Goal: Task Accomplishment & Management: Use online tool/utility

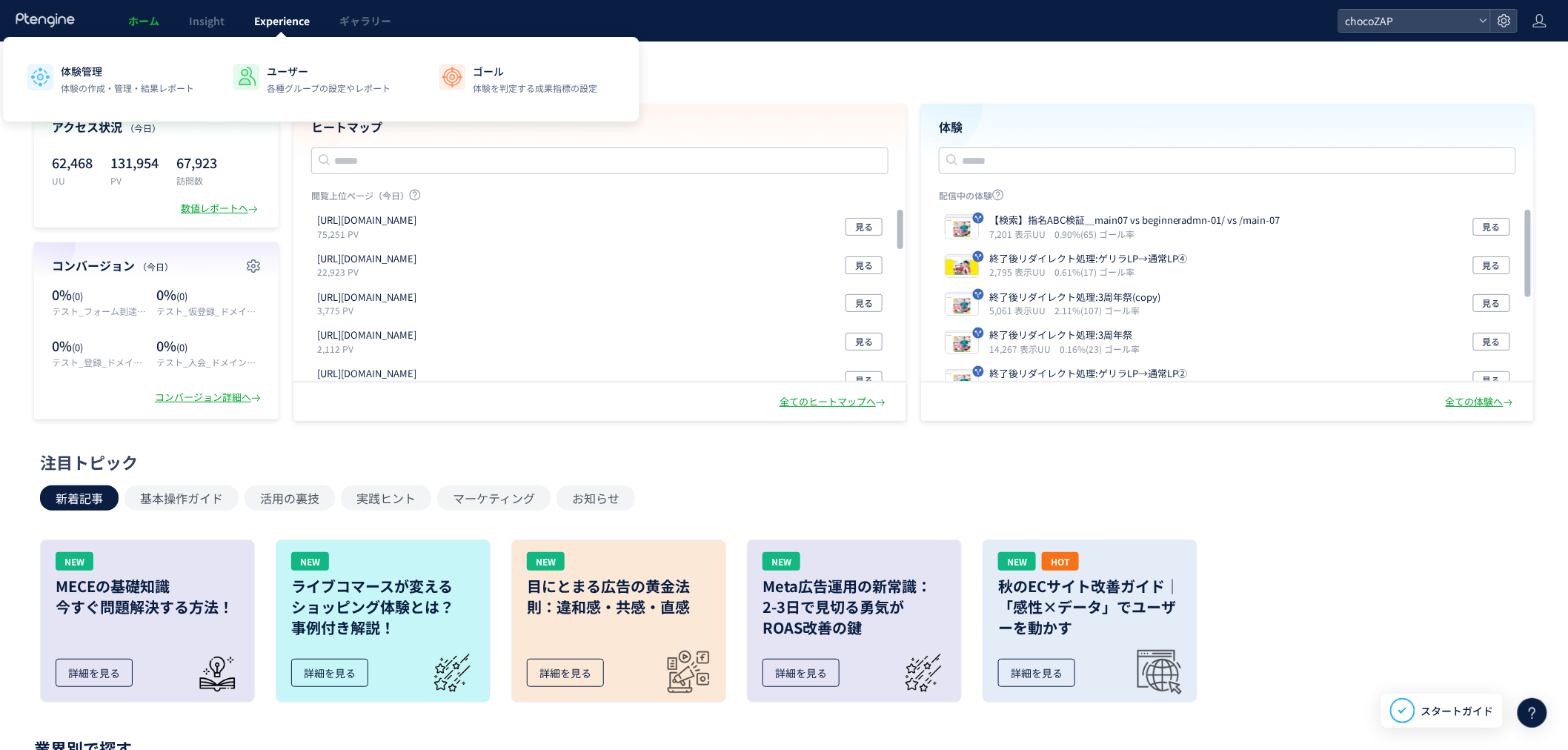
click at [288, 10] on link "Experience" at bounding box center [282, 21] width 85 height 42
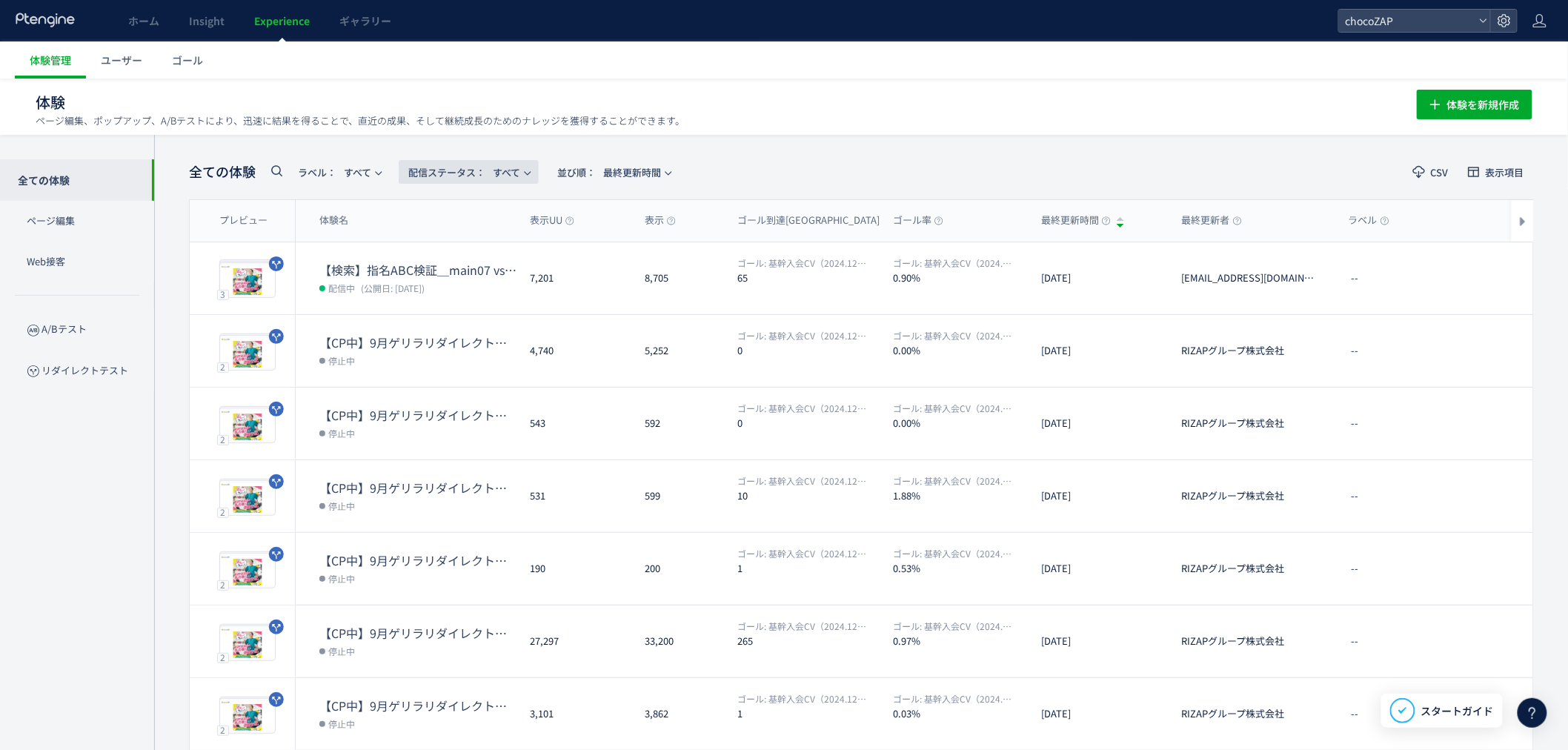
click at [528, 173] on button "配信ステータス​： すべて" at bounding box center [468, 172] width 140 height 24
click at [463, 228] on li "配信中" at bounding box center [472, 240] width 61 height 26
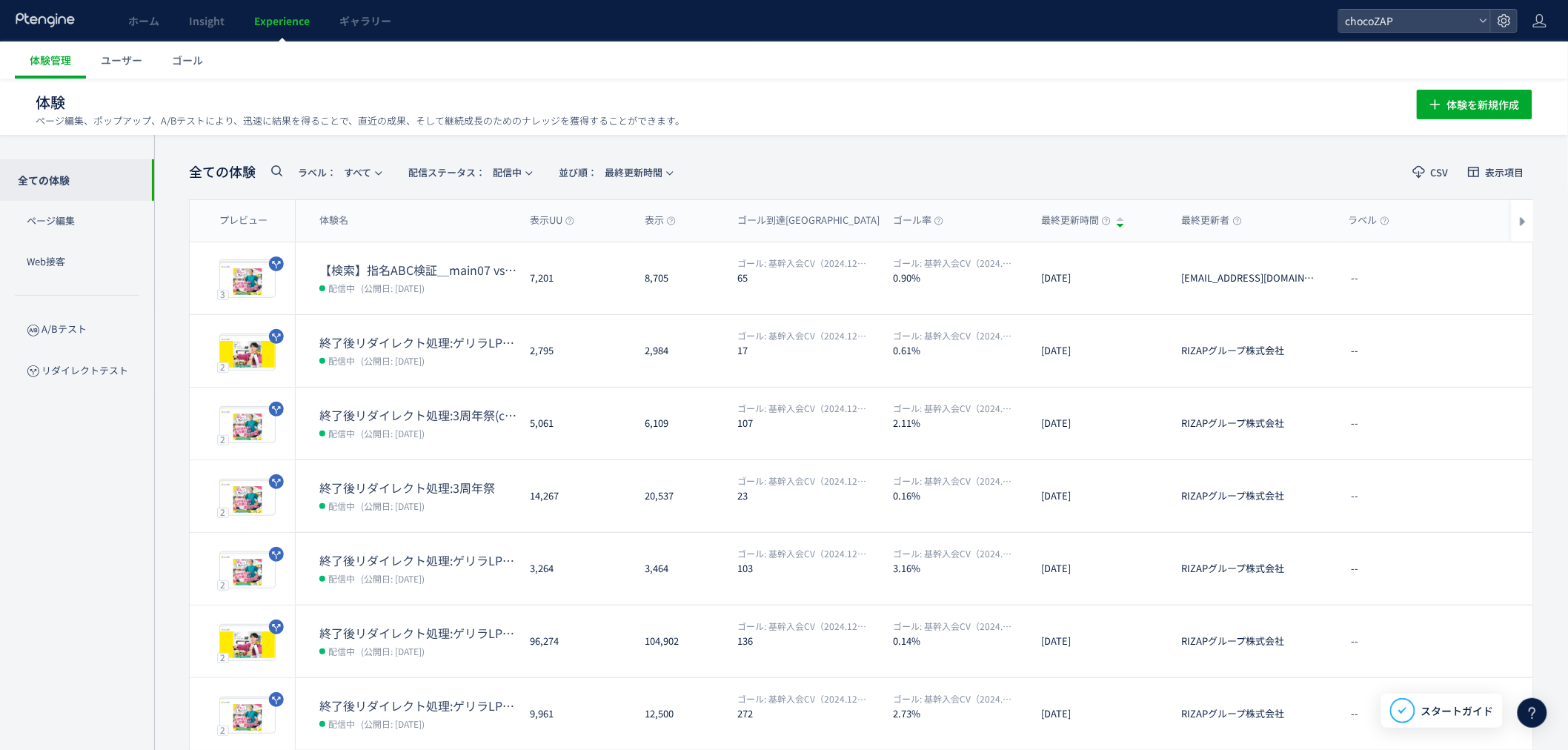
click at [1388, 33] on header "ホーム Insight Experience ギャラリー chocoZAP" at bounding box center [784, 21] width 1568 height 42
click at [1388, 20] on span "chocoZAP" at bounding box center [1406, 21] width 132 height 22
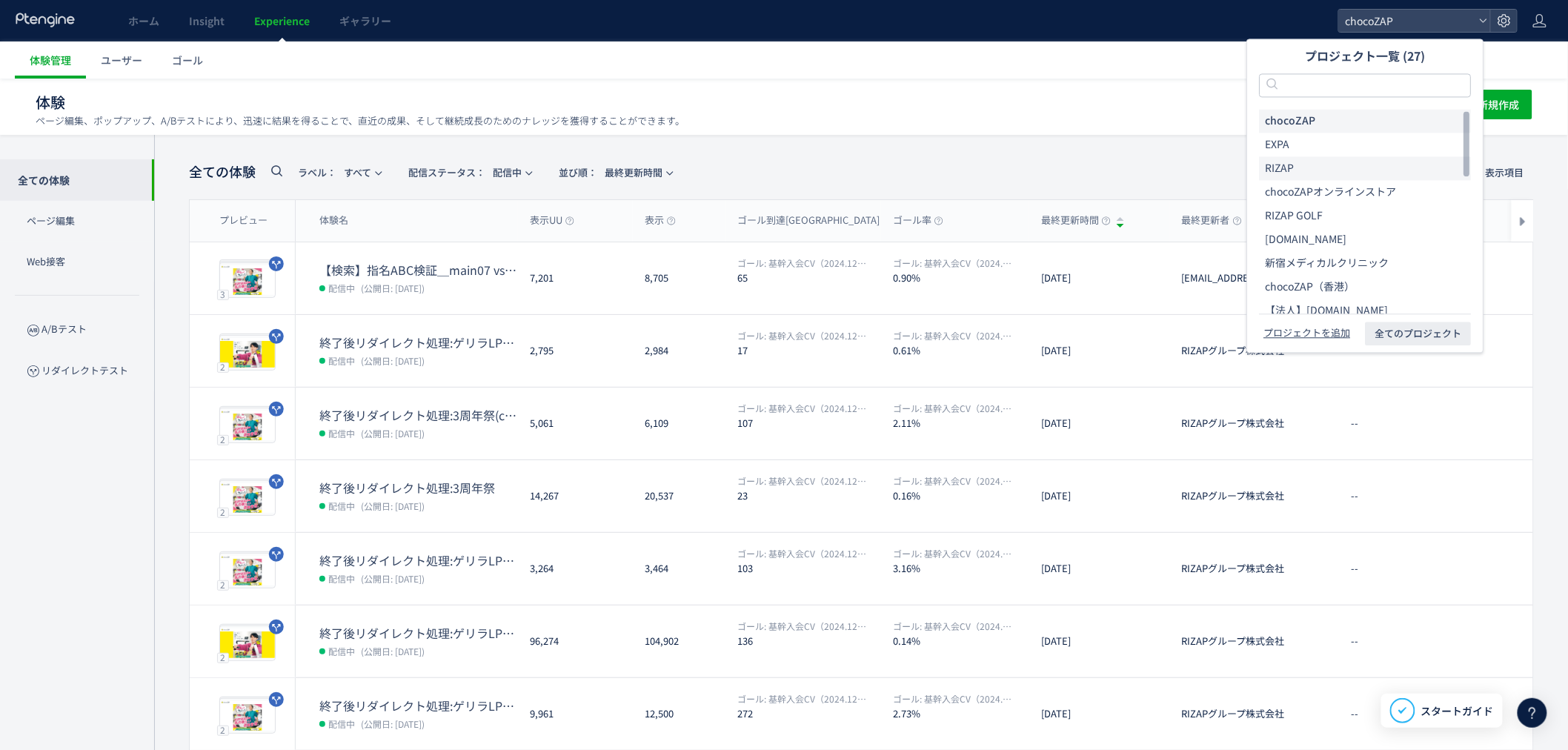
click at [1298, 159] on li "RIZAP" at bounding box center [1365, 168] width 212 height 24
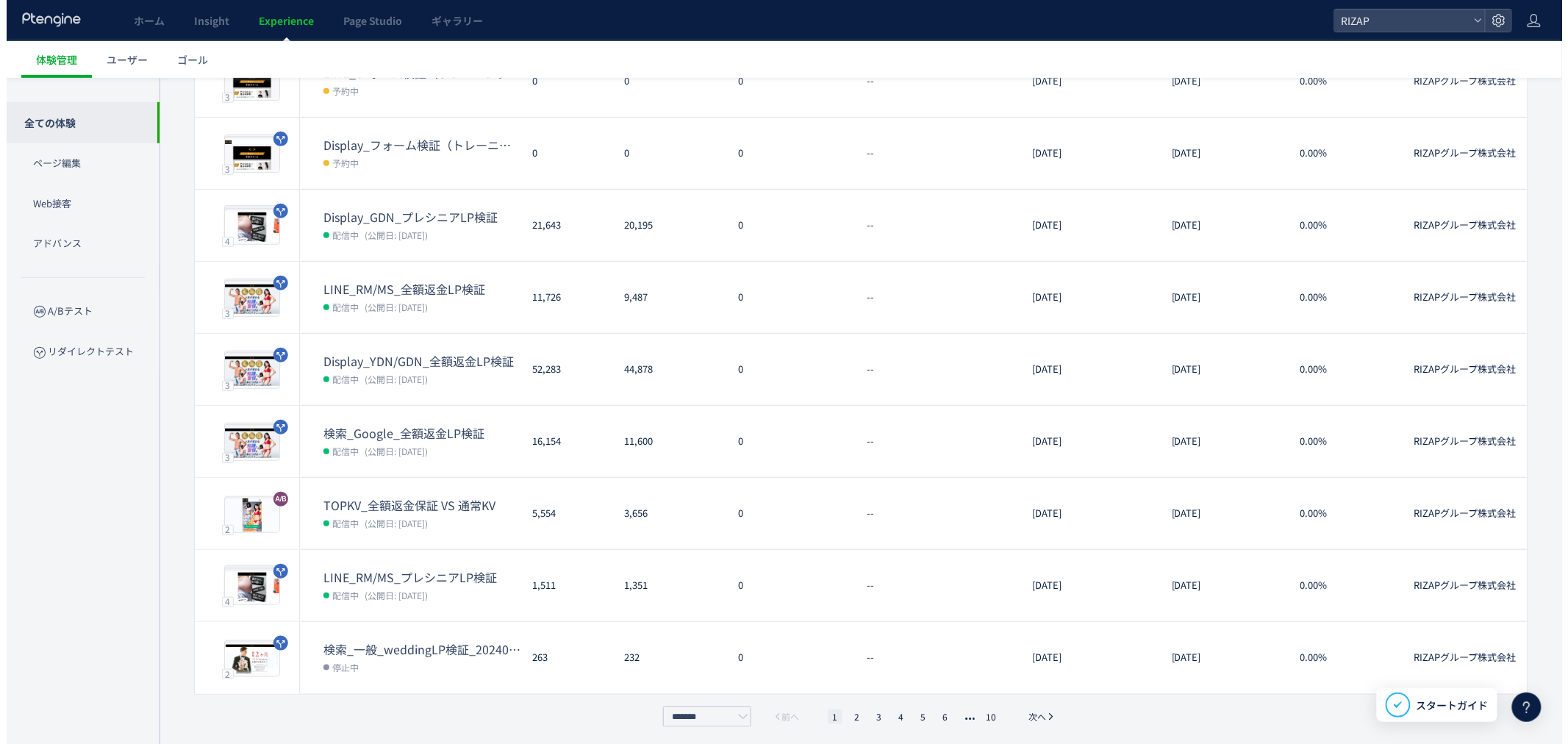
scroll to position [270, 0]
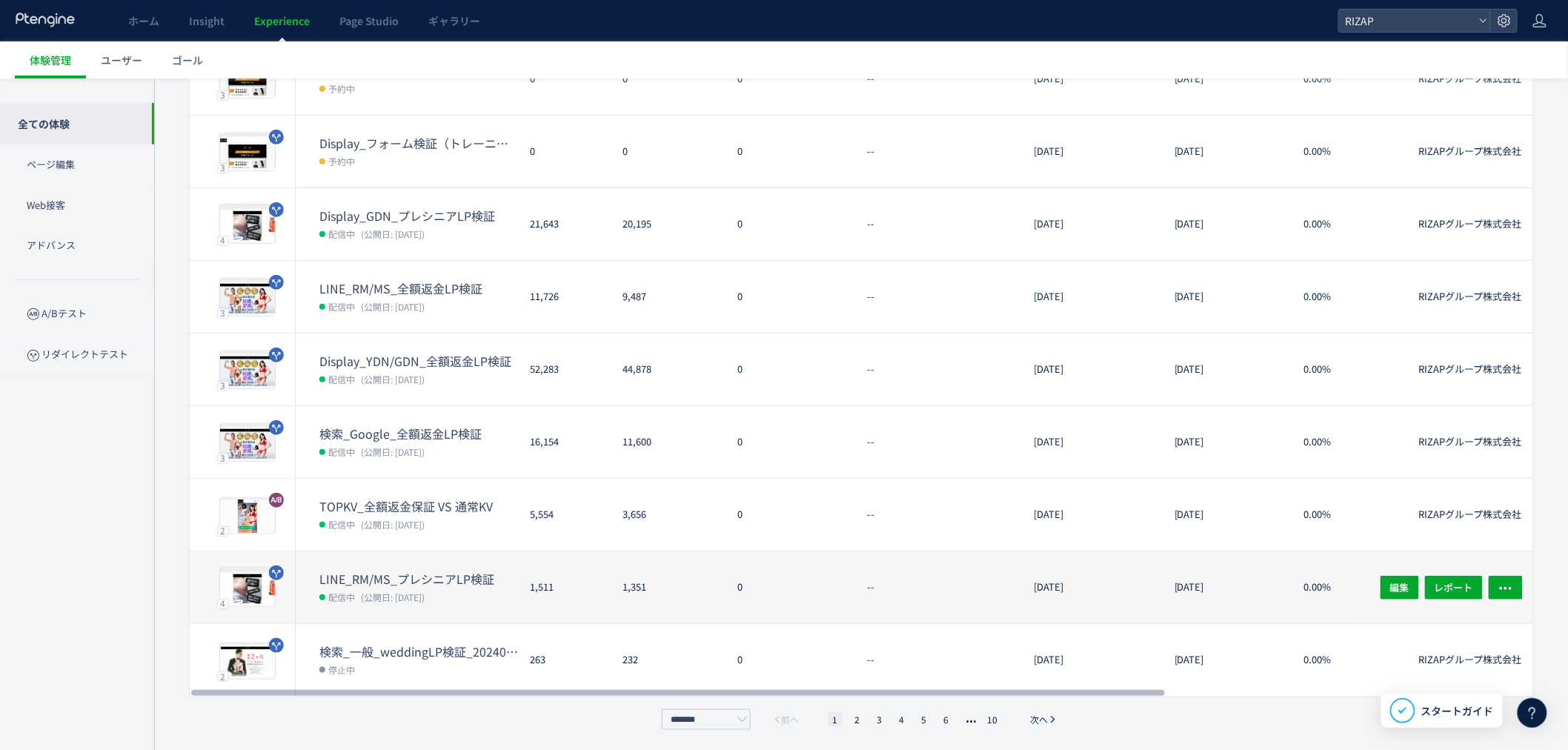
click at [401, 590] on span "(公開日: 2025/07/30)" at bounding box center [392, 597] width 64 height 13
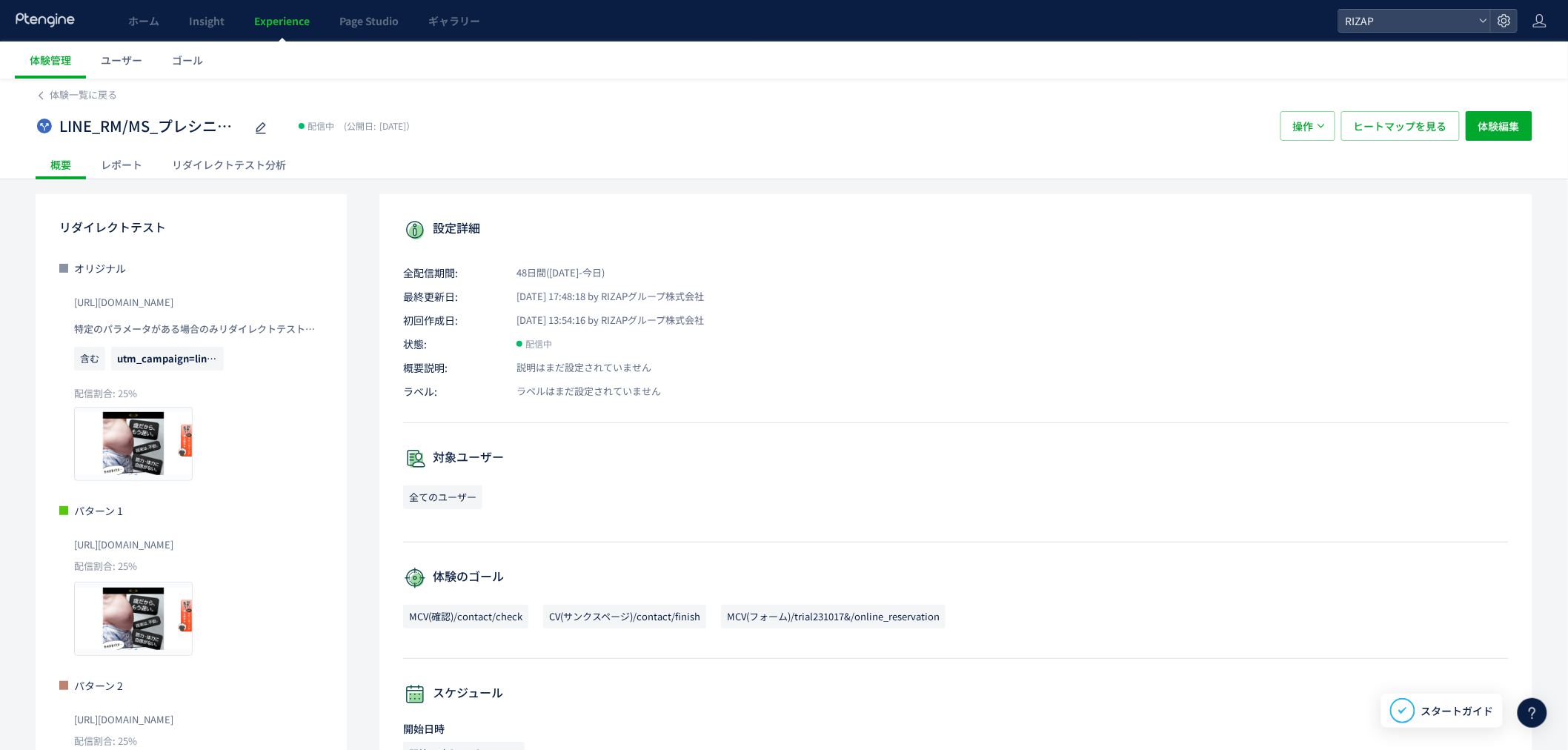
click at [133, 159] on div "レポート" at bounding box center [122, 164] width 71 height 30
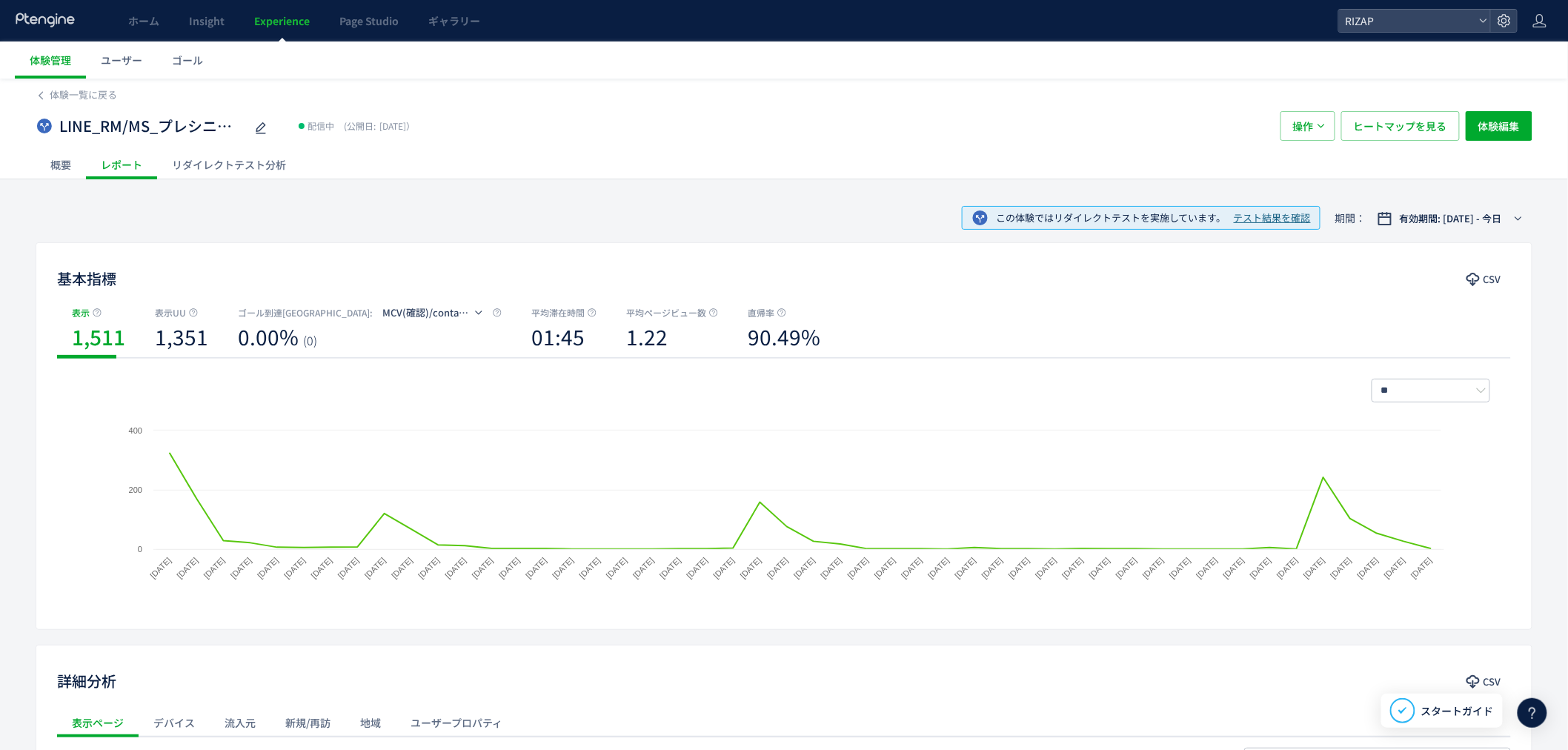
click at [219, 163] on div "リダイレクトテスト分析" at bounding box center [229, 164] width 143 height 30
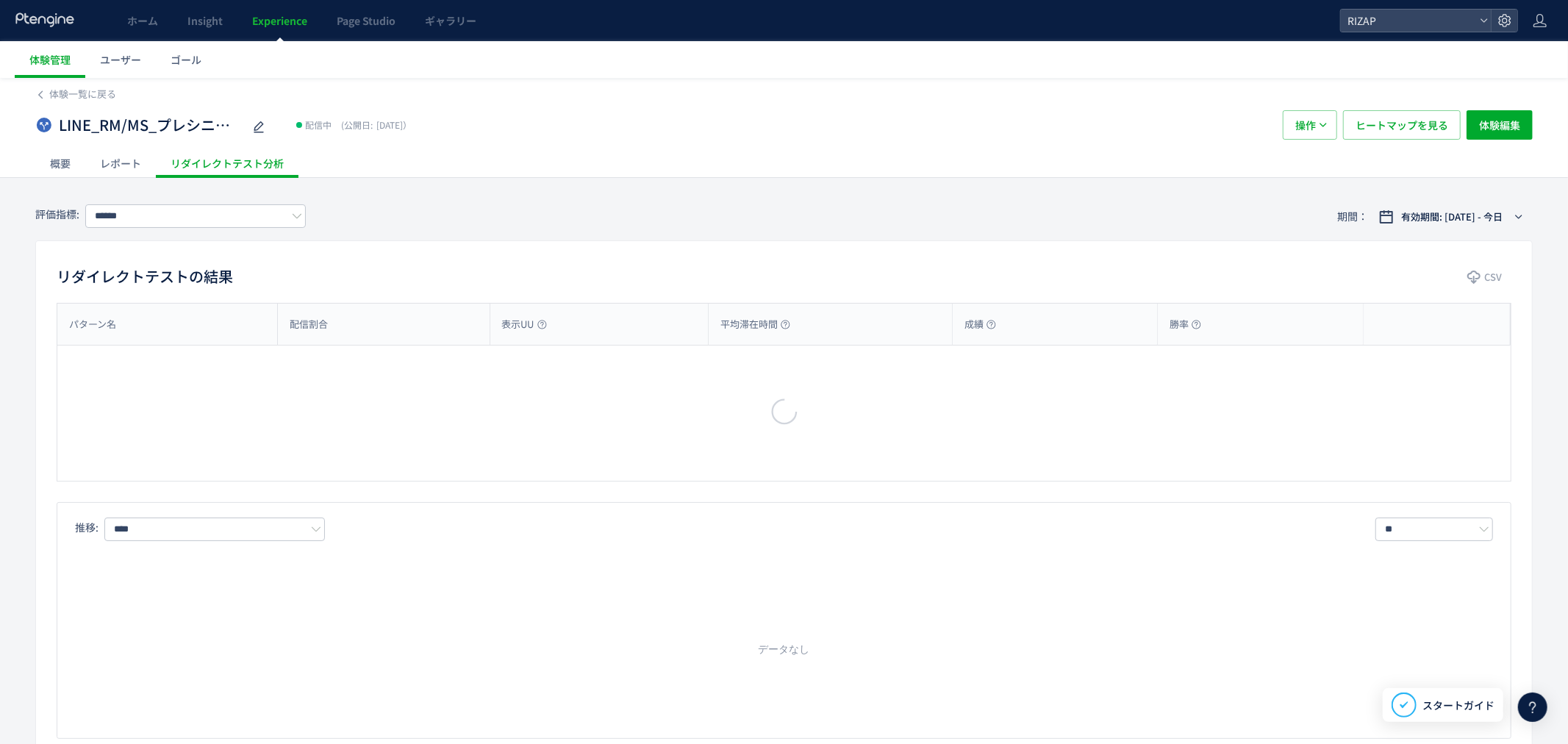
type input "**********"
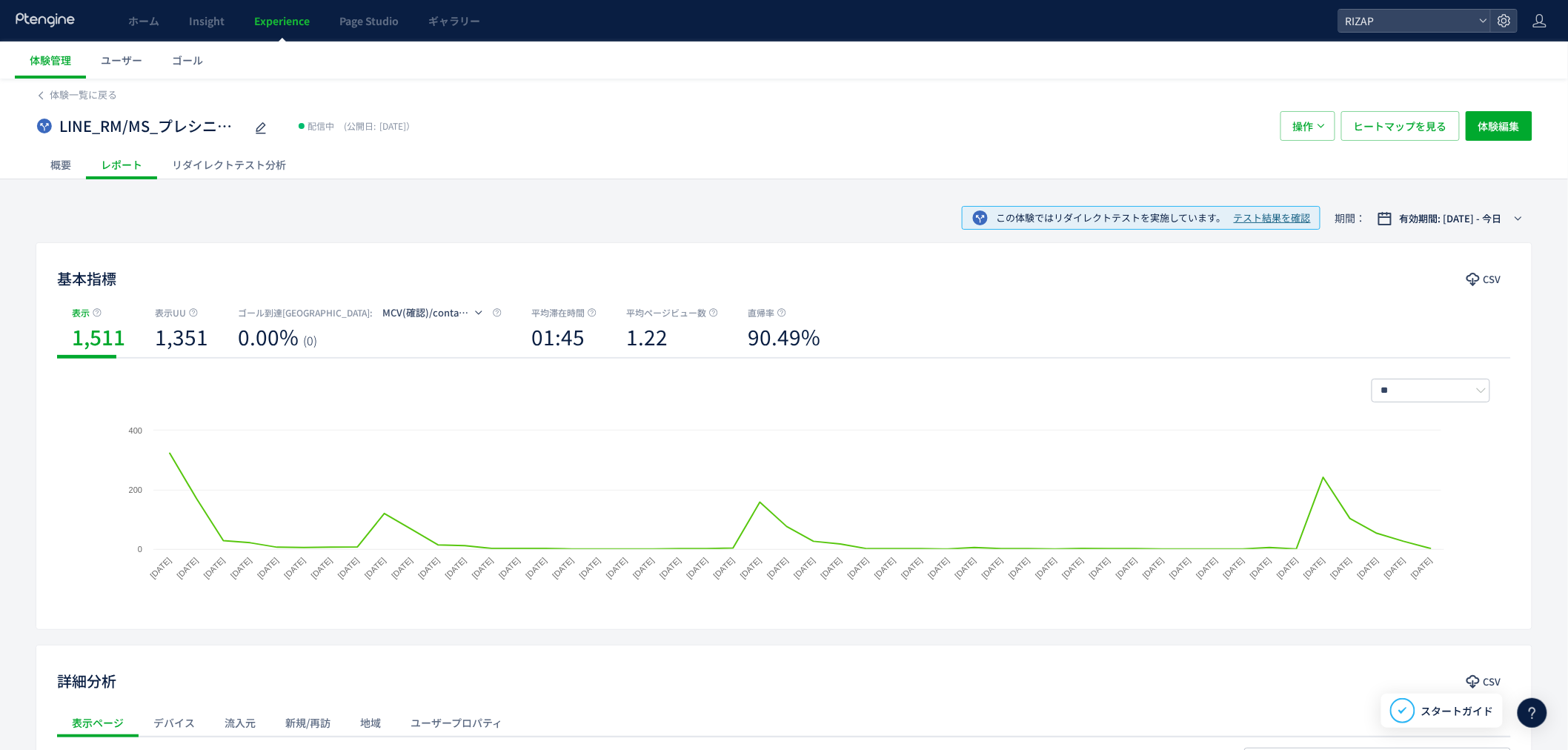
click at [304, 14] on span "Experience" at bounding box center [281, 21] width 55 height 15
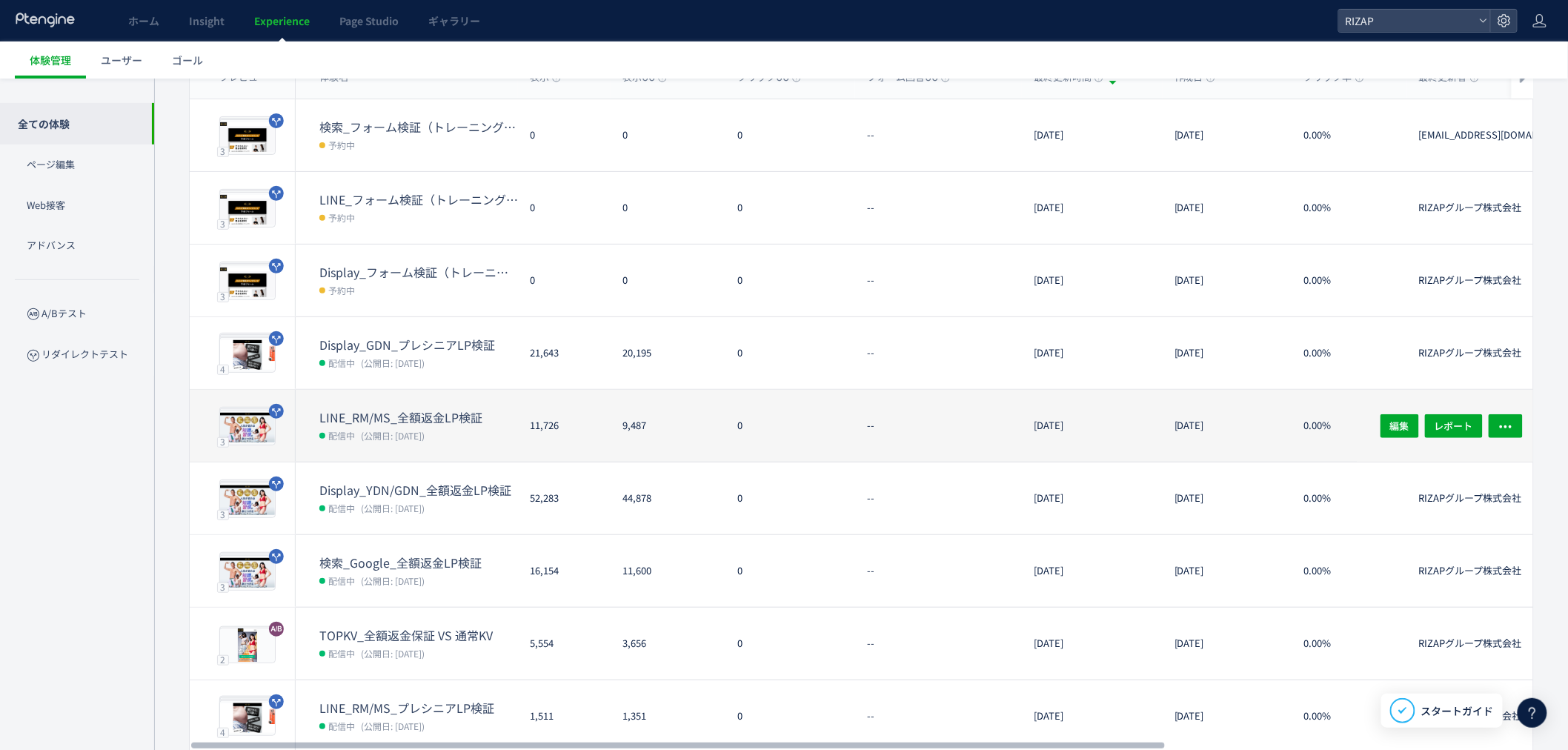
scroll to position [164, 0]
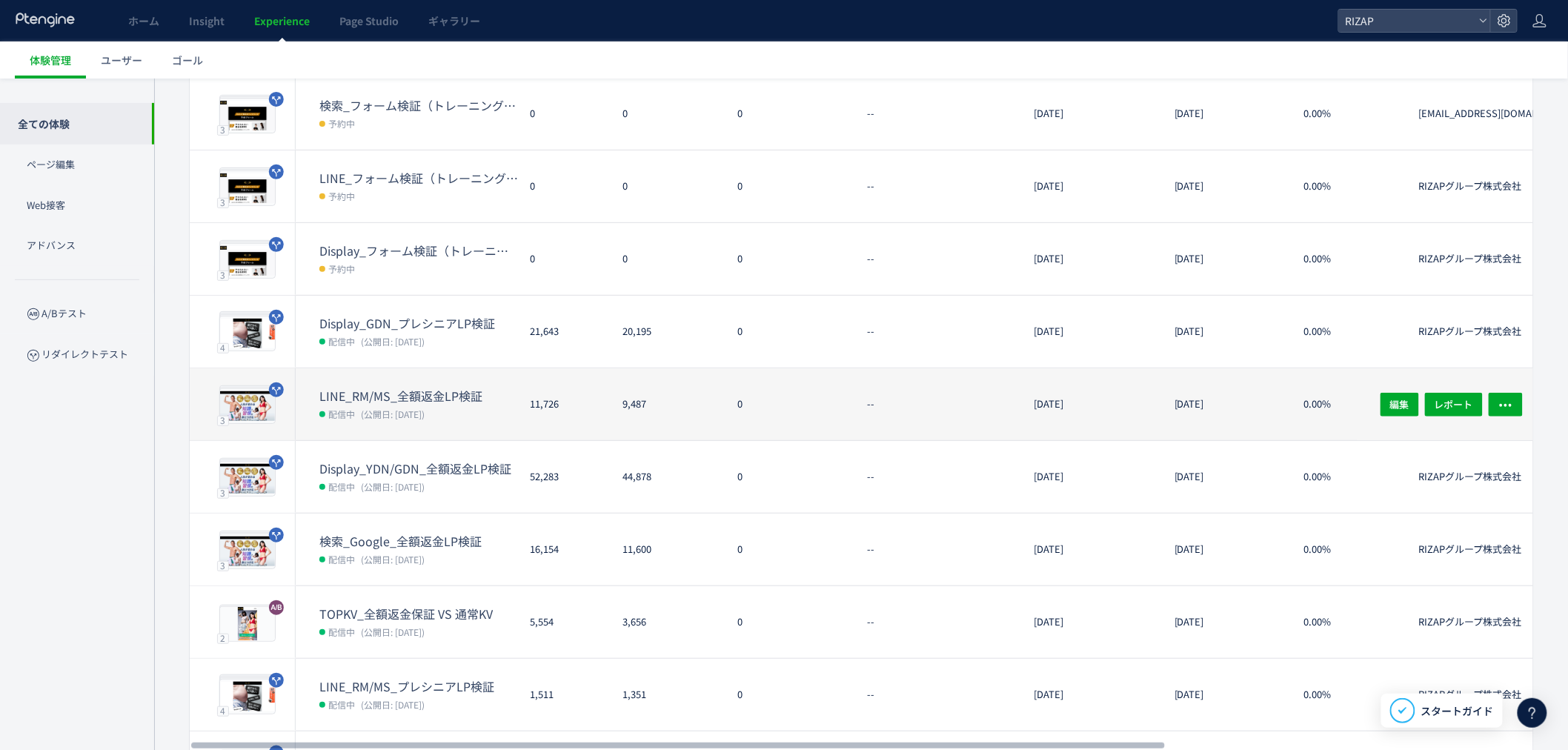
click at [412, 412] on span "(公開日: 2025/09/01)" at bounding box center [392, 414] width 64 height 13
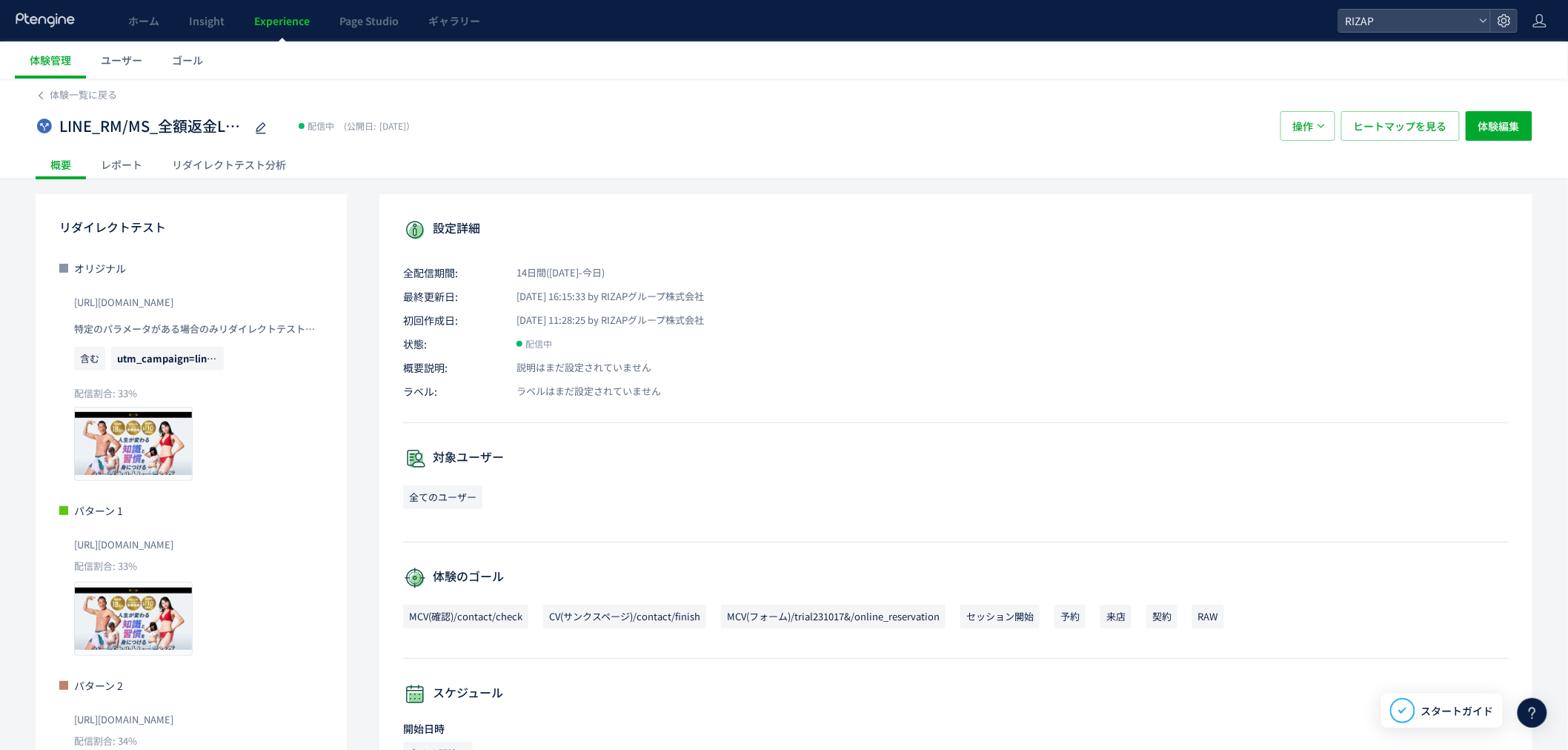
click at [133, 163] on div "レポート" at bounding box center [122, 164] width 71 height 30
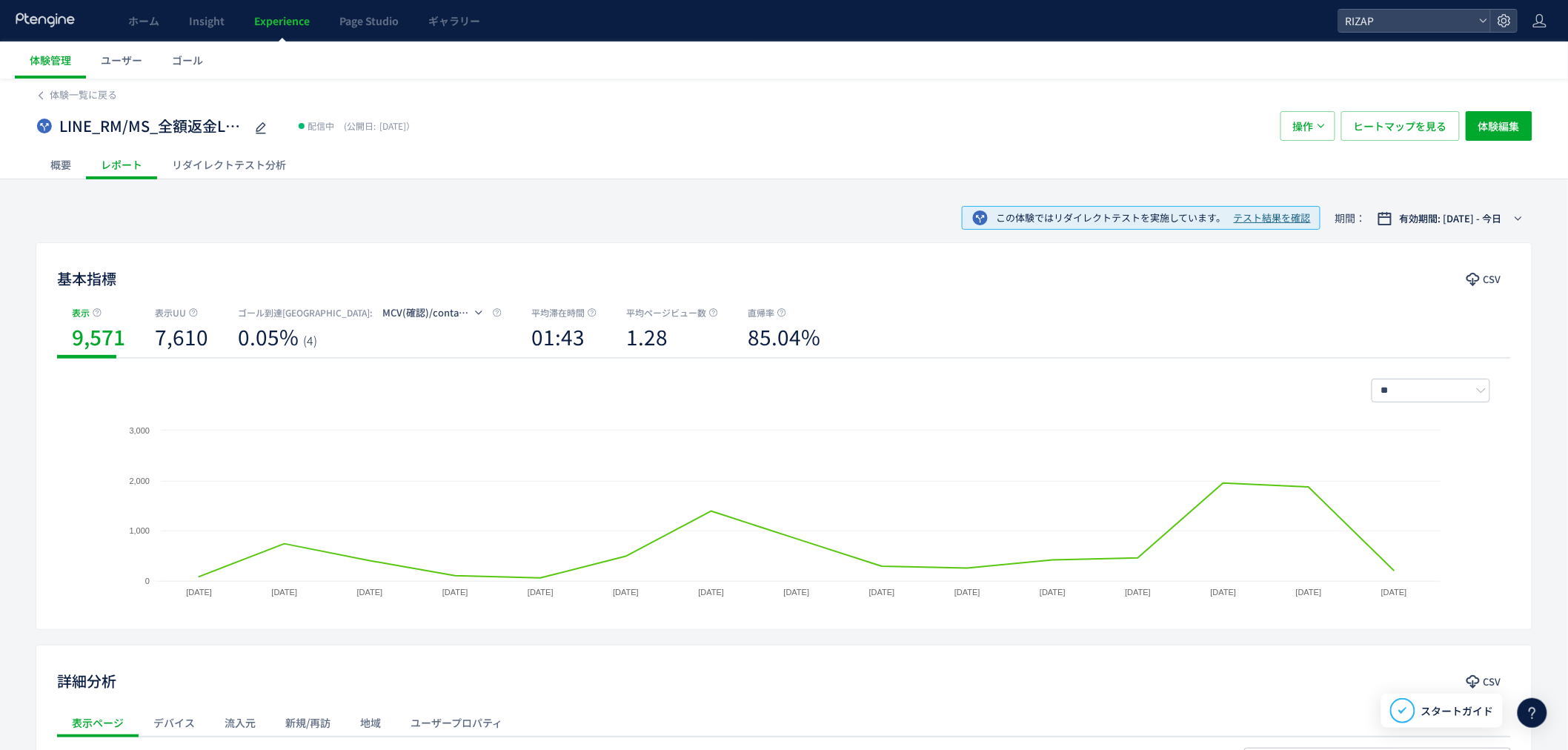
click at [1271, 212] on span "テスト結果を確認" at bounding box center [1272, 219] width 77 height 15
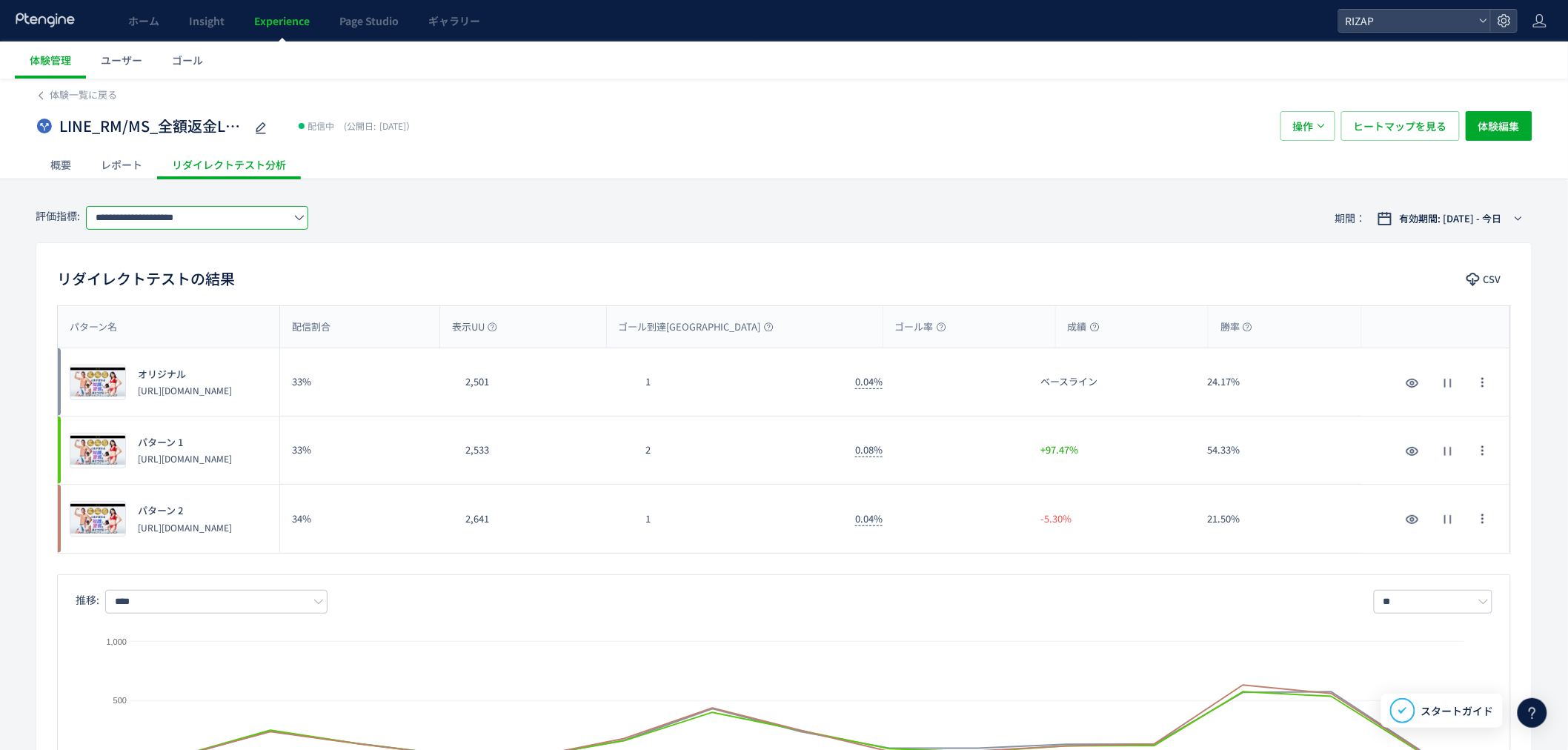
click at [212, 220] on input "**********" at bounding box center [197, 218] width 222 height 24
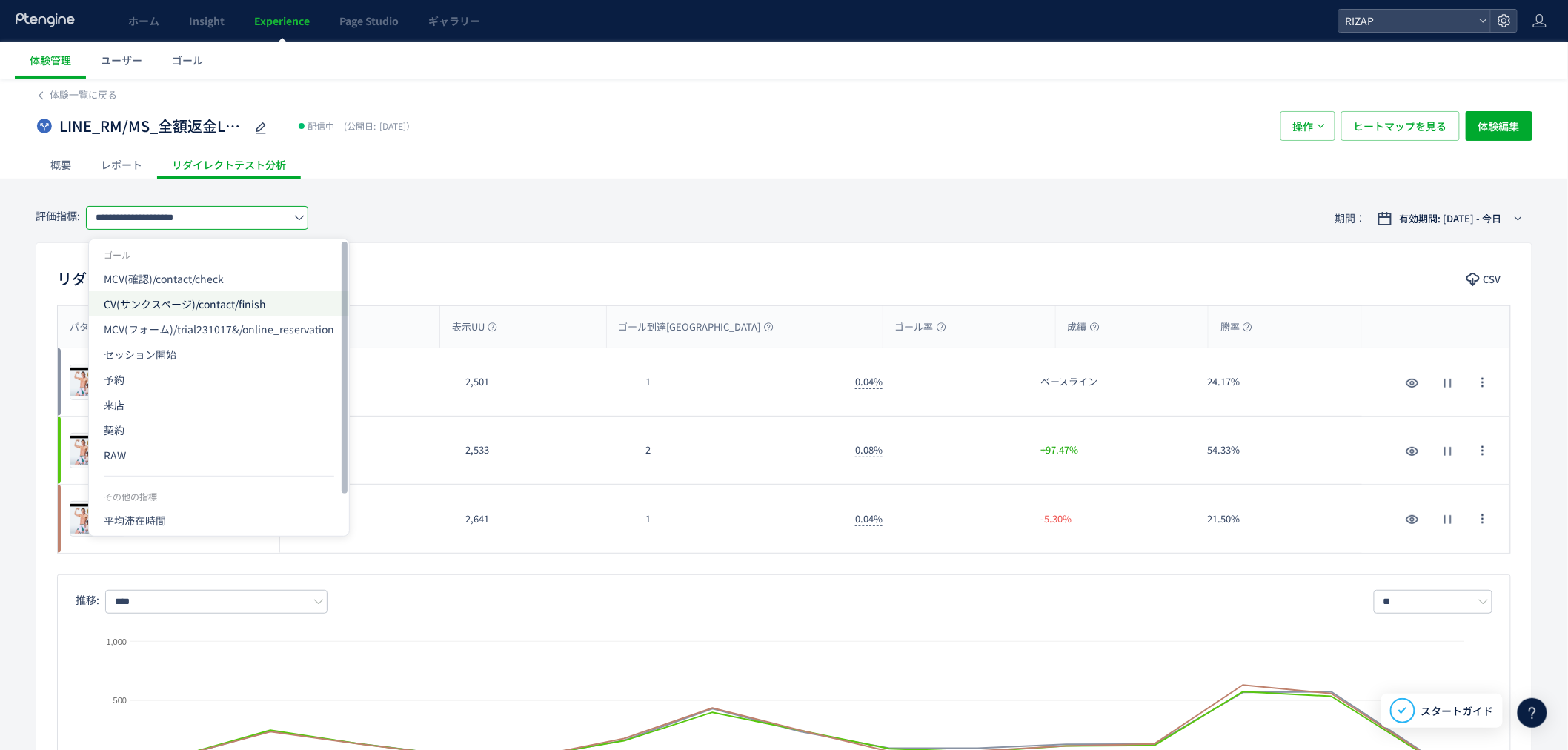
click at [183, 296] on span "CV(サンクスページ)/contact/finish" at bounding box center [219, 304] width 231 height 25
type input "**********"
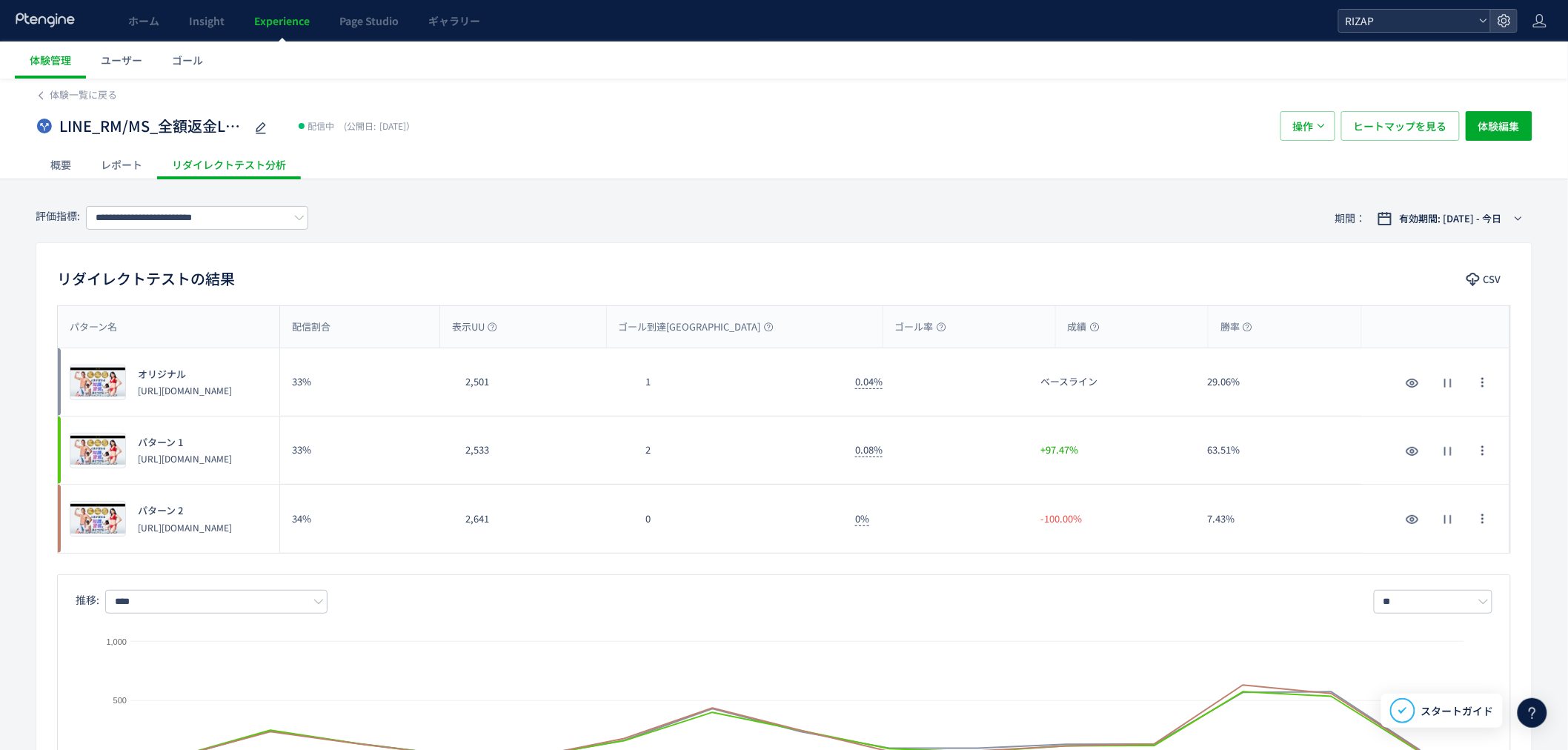
click at [1376, 20] on span "RIZAP" at bounding box center [1406, 21] width 132 height 22
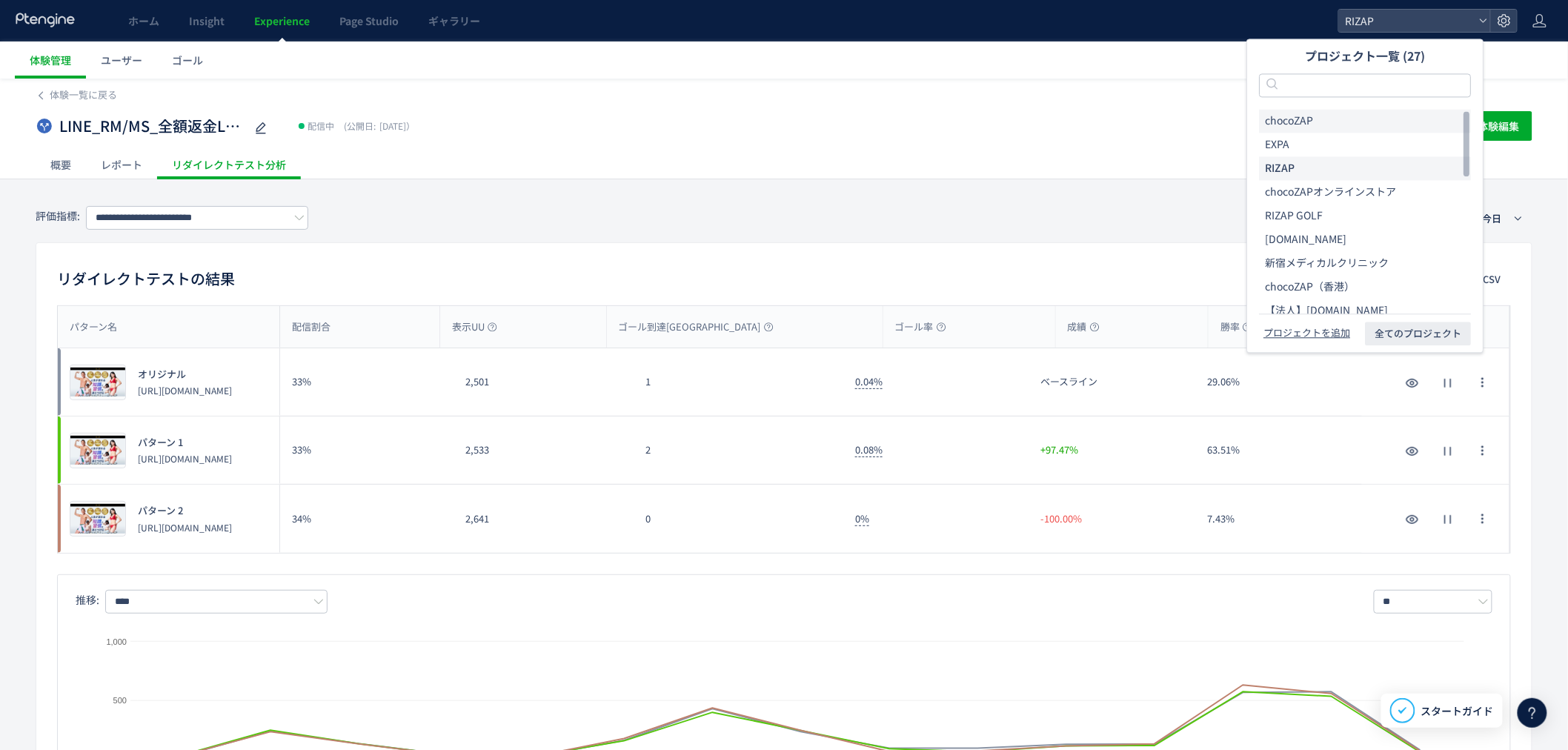
click at [1312, 119] on span "chocoZAP" at bounding box center [1288, 122] width 48 height 15
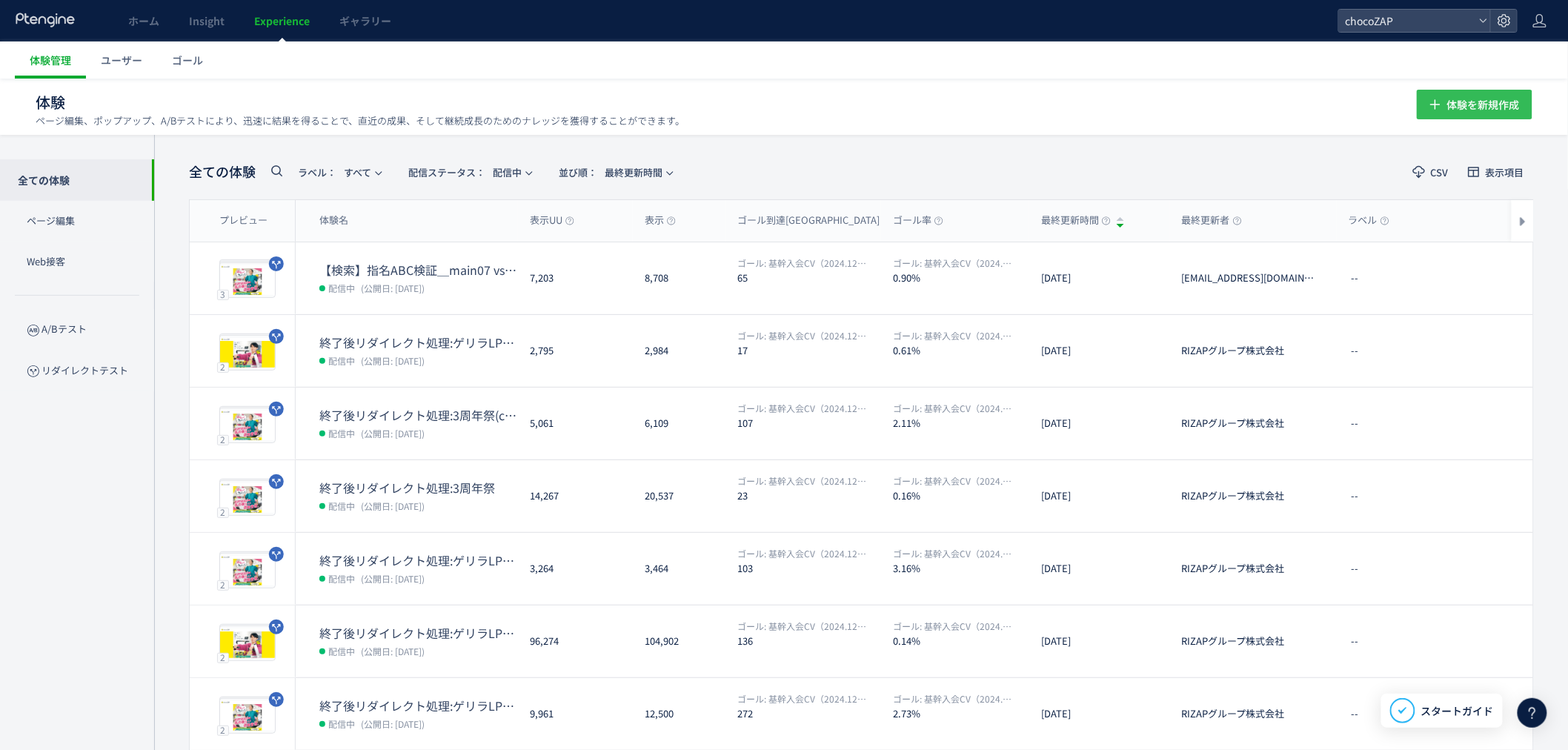
click at [1468, 104] on span "体験を新規作成" at bounding box center [1484, 104] width 73 height 30
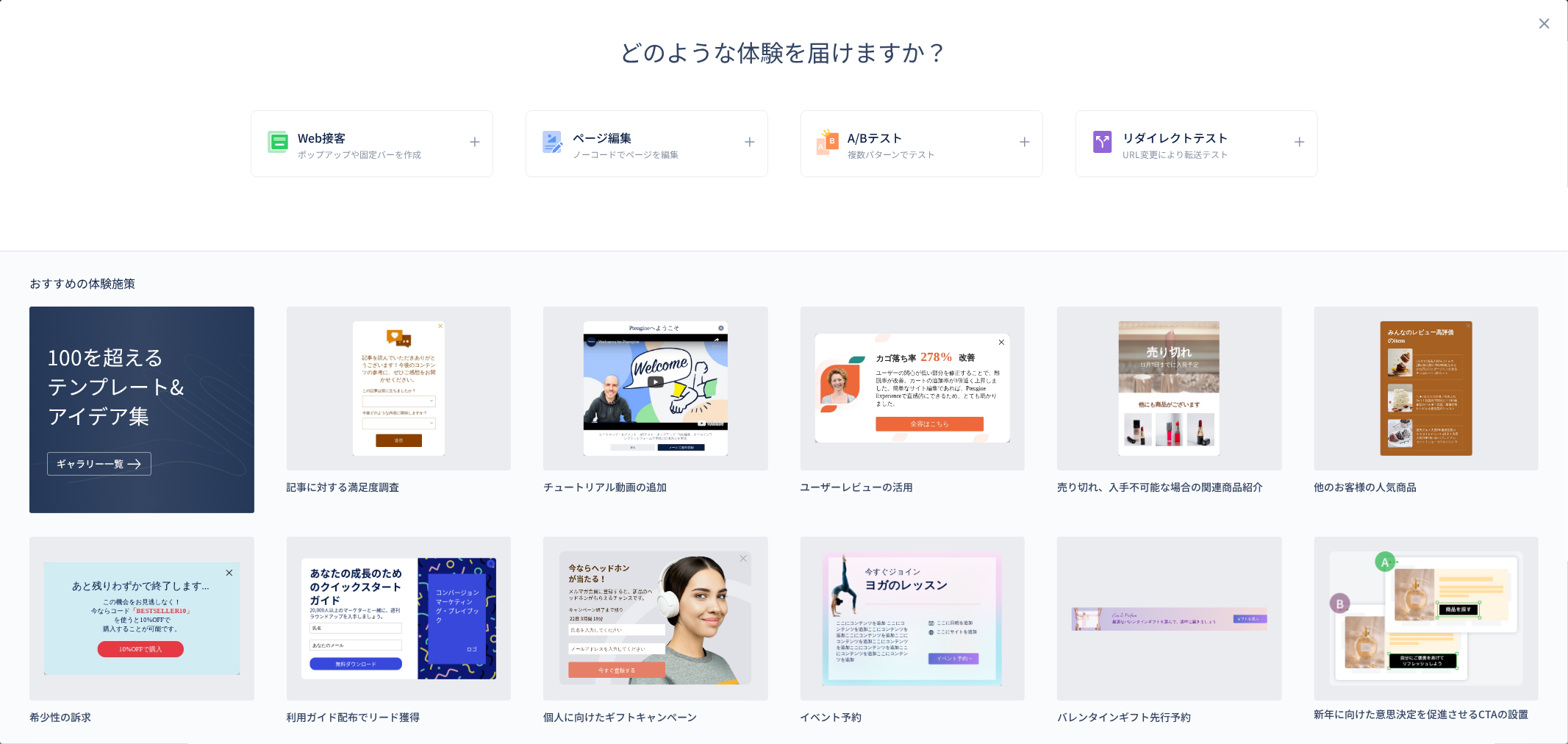
type input "**********"
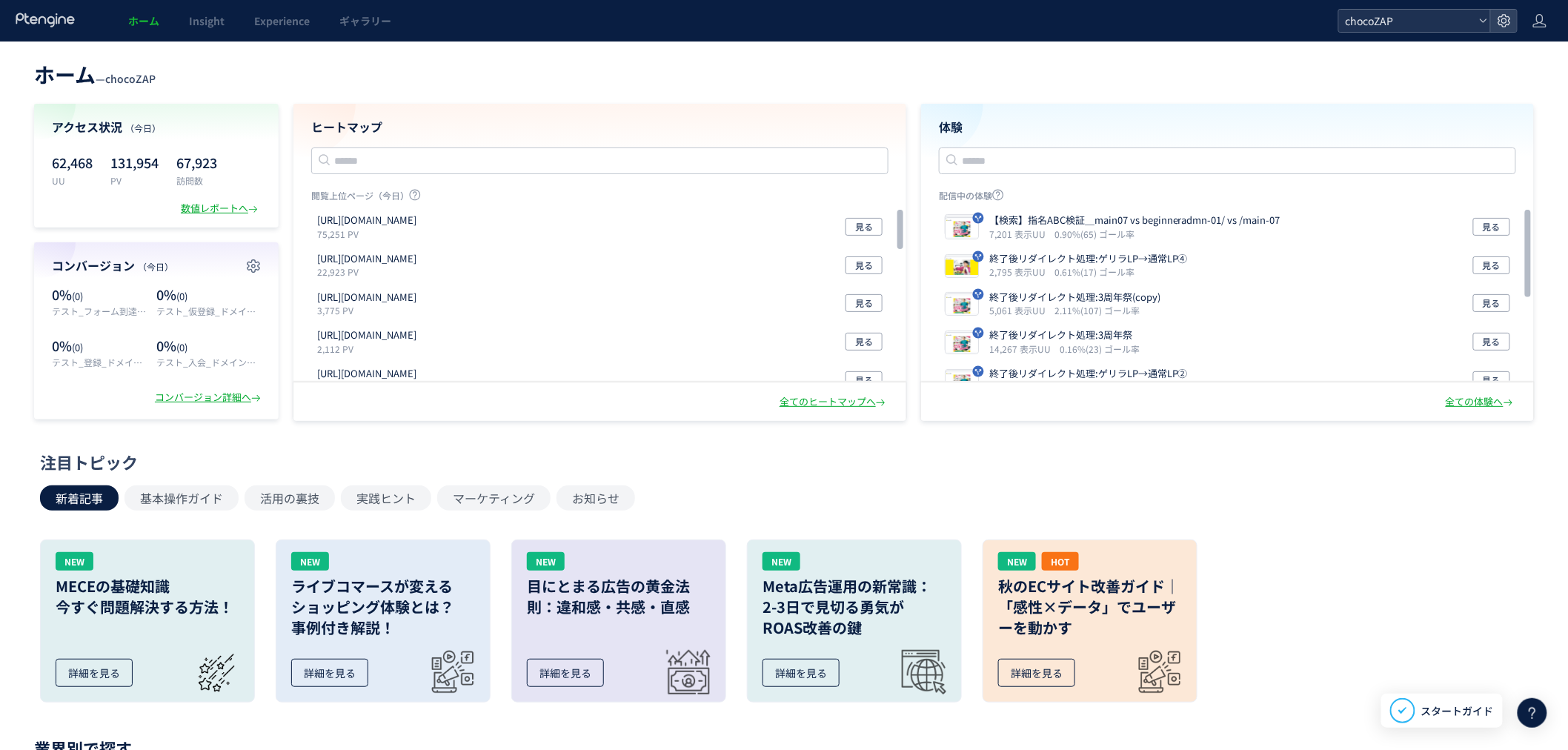
click at [1396, 21] on span "chocoZAP" at bounding box center [1406, 21] width 132 height 22
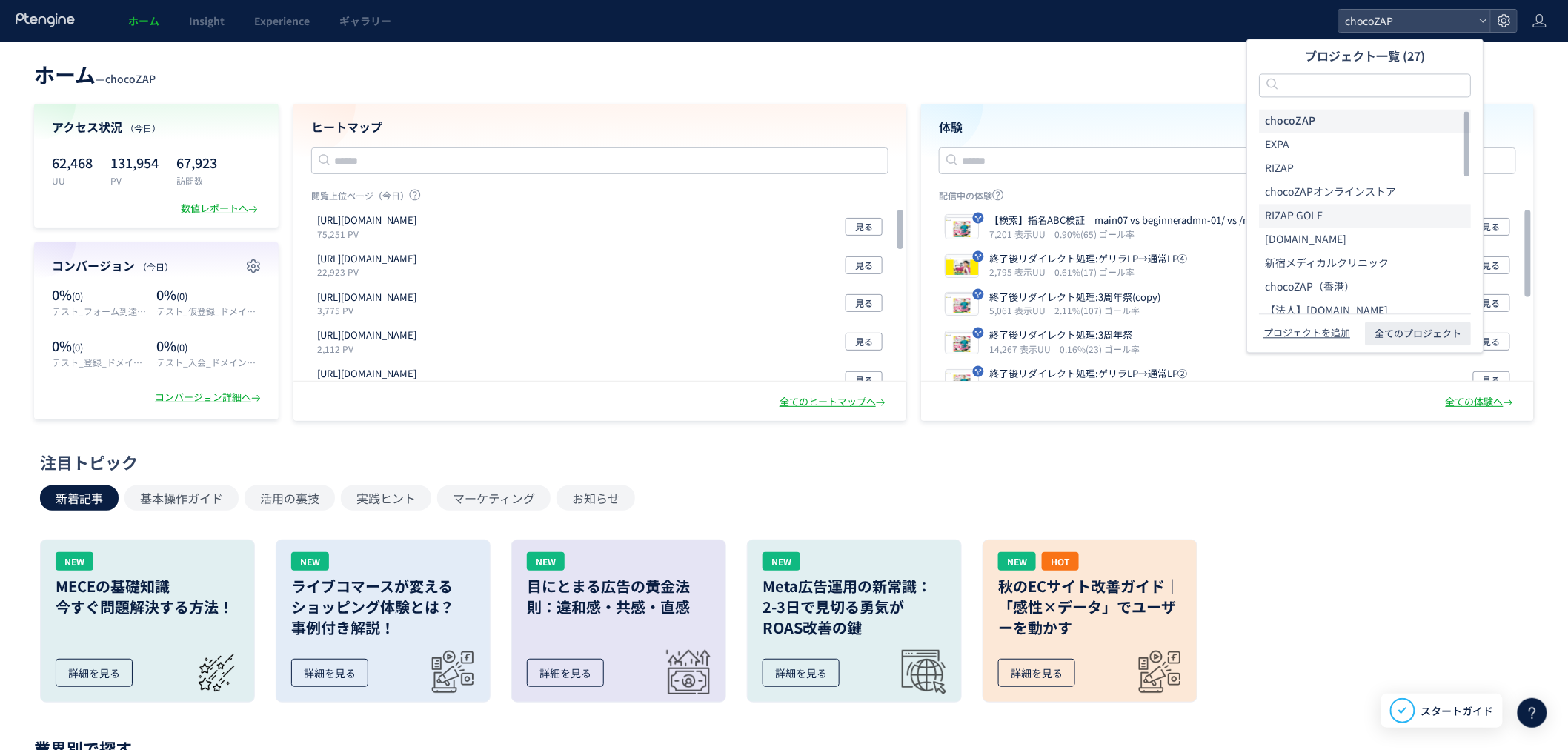
click at [1328, 211] on li "RIZAP GOLF" at bounding box center [1365, 215] width 212 height 24
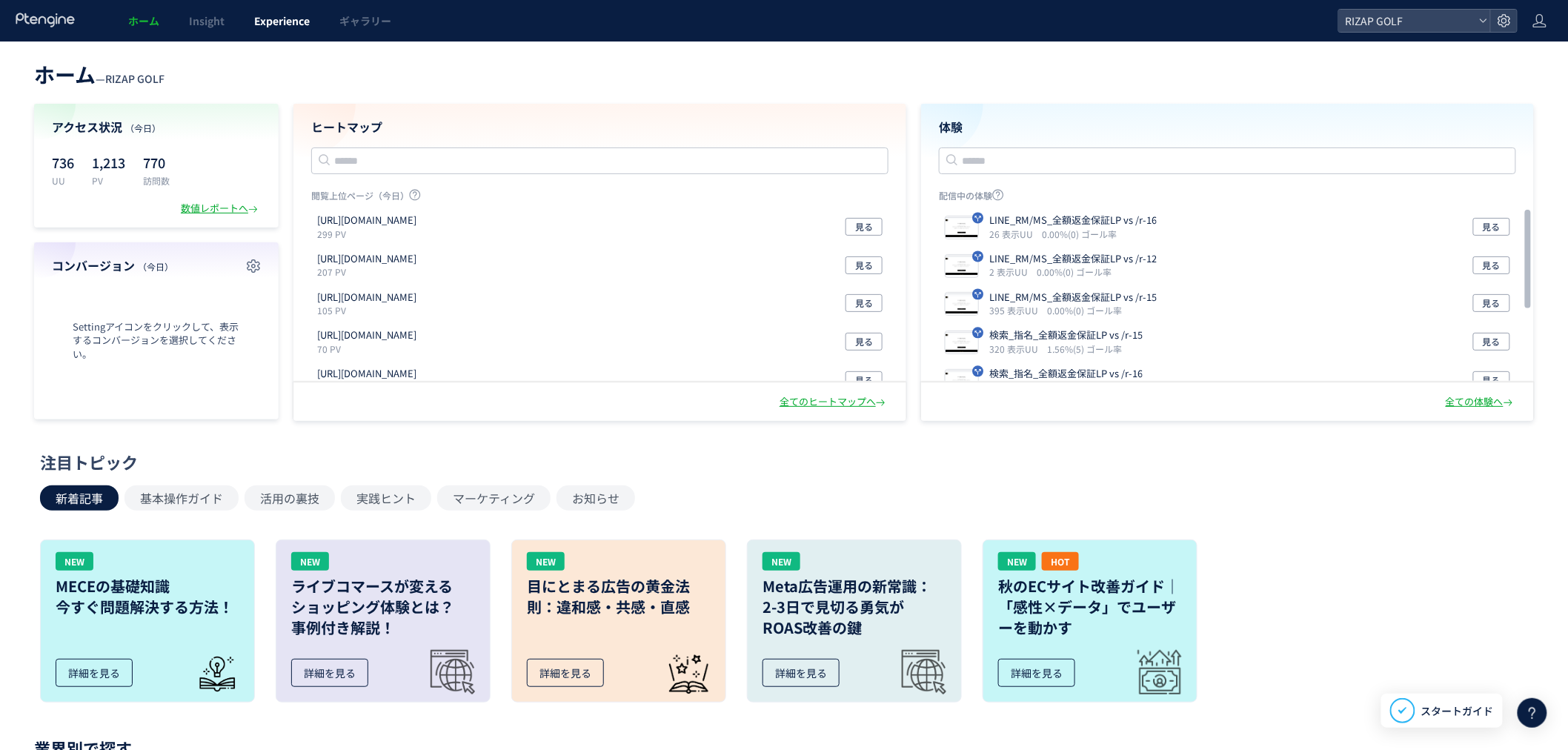
click at [258, 21] on span "Experience" at bounding box center [281, 21] width 55 height 15
